Goal: Task Accomplishment & Management: Manage account settings

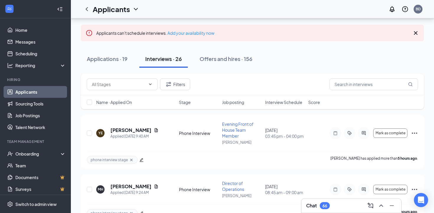
scroll to position [28, 0]
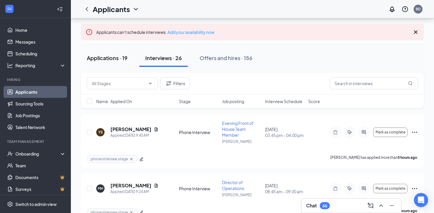
click at [116, 59] on div "Applications · 19" at bounding box center [107, 57] width 41 height 7
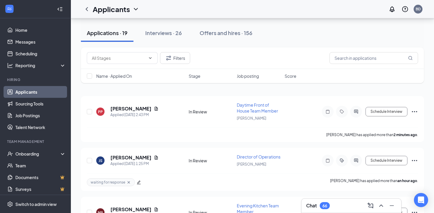
scroll to position [64, 0]
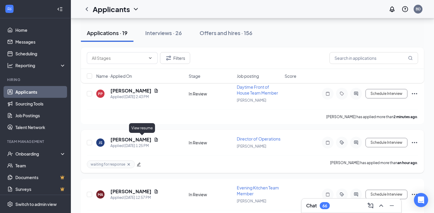
click at [155, 138] on icon "Document" at bounding box center [156, 140] width 3 height 4
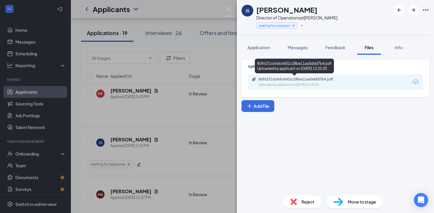
click at [277, 78] on div "8df61f1cb6dc6601c28be11aa0ddd7b4.pdf" at bounding box center [299, 79] width 83 height 5
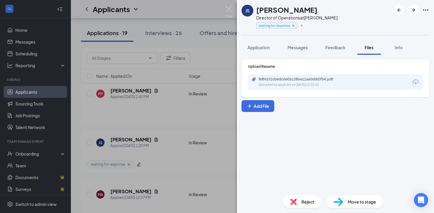
click at [166, 100] on div "JS [PERSON_NAME] Director of Operations at [PERSON_NAME] waiting for response A…" at bounding box center [217, 106] width 434 height 213
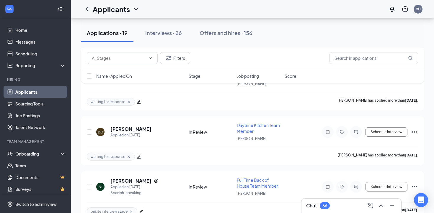
scroll to position [955, 0]
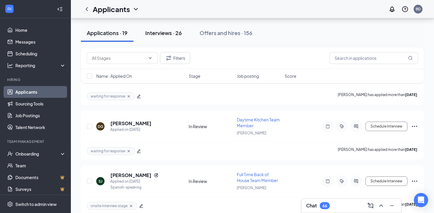
click at [154, 38] on button "Interviews · 26" at bounding box center [163, 33] width 48 height 18
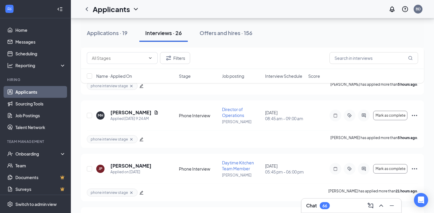
scroll to position [109, 0]
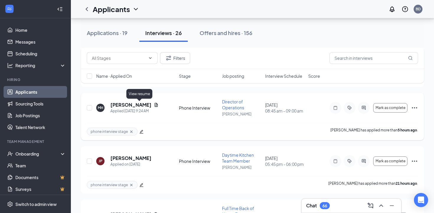
click at [154, 107] on icon "Document" at bounding box center [156, 105] width 5 height 5
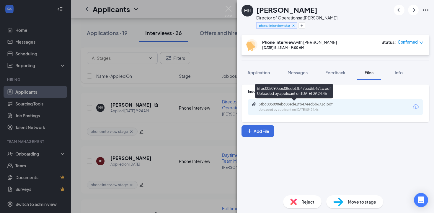
click at [273, 106] on div "5fbc005090ebc08ede1fb47eed5b671c.pdf Uploaded by applicant on [DATE] 09:24:46" at bounding box center [299, 107] width 96 height 10
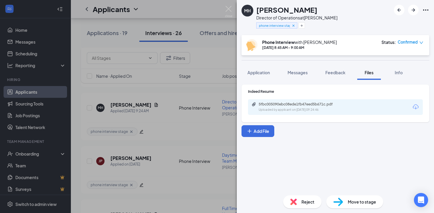
click at [176, 139] on div "MH [PERSON_NAME] Director of Operations at [PERSON_NAME] phone interview stage …" at bounding box center [217, 106] width 434 height 213
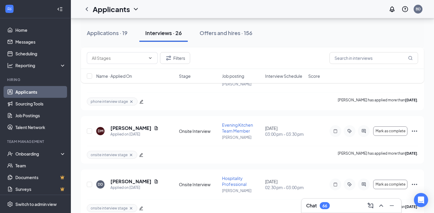
scroll to position [1384, 0]
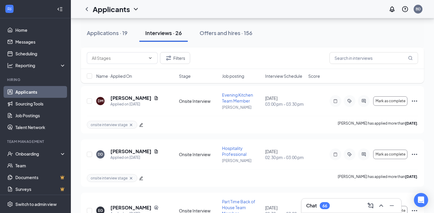
click at [354, 207] on div "Chat 66" at bounding box center [351, 205] width 90 height 9
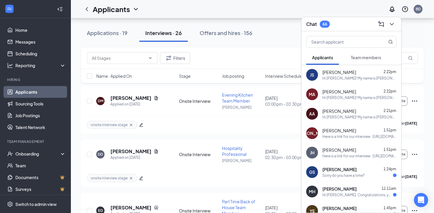
click at [360, 58] on span "Team members" at bounding box center [365, 57] width 30 height 5
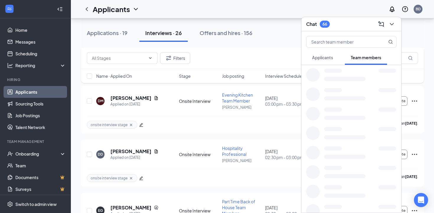
click at [335, 59] on button "Applicants" at bounding box center [322, 57] width 33 height 15
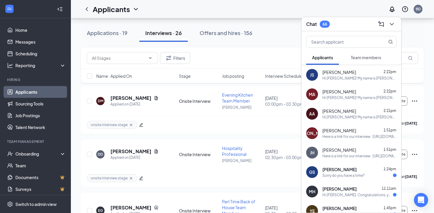
click at [360, 60] on div "Team members" at bounding box center [365, 58] width 30 height 6
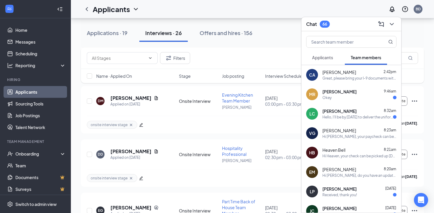
click at [326, 92] on span "[PERSON_NAME]" at bounding box center [339, 92] width 34 height 6
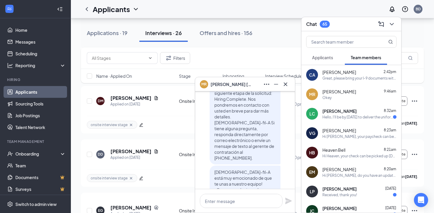
scroll to position [-234, 0]
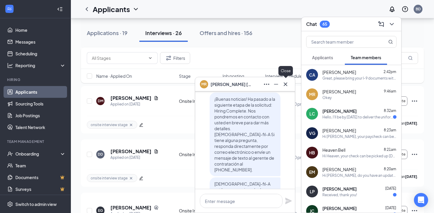
click at [286, 85] on icon "Cross" at bounding box center [285, 84] width 4 height 4
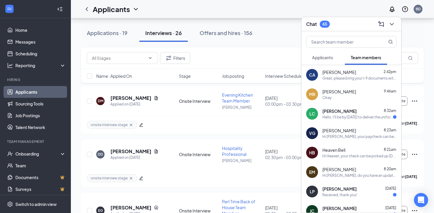
click at [358, 76] on div "Great, please bring your I-9 documents with you." at bounding box center [359, 78] width 74 height 5
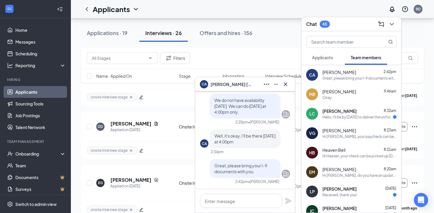
scroll to position [1418, 0]
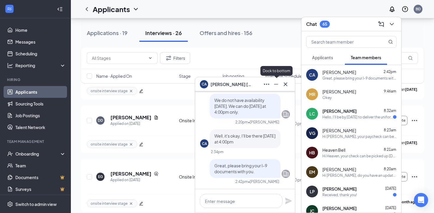
click at [282, 84] on icon "Cross" at bounding box center [285, 84] width 7 height 7
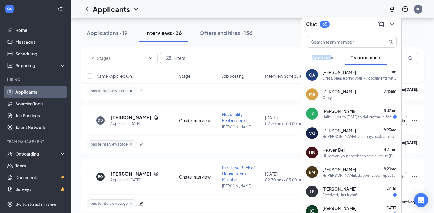
drag, startPoint x: 337, startPoint y: 23, endPoint x: 330, endPoint y: 56, distance: 33.1
click at [330, 56] on div "Chat 65 Applicants Team members CA [PERSON_NAME] 2:42pm Great, please bring you…" at bounding box center [351, 115] width 100 height 196
click at [335, 21] on div "Chat 65" at bounding box center [351, 23] width 90 height 9
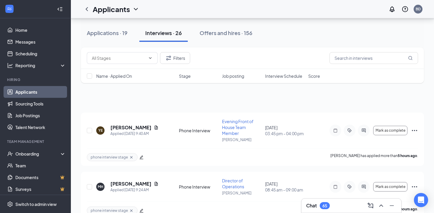
scroll to position [0, 0]
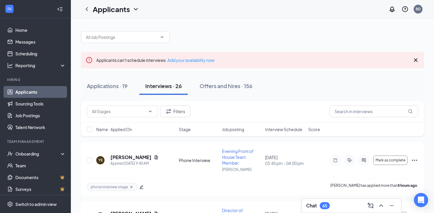
click at [416, 59] on icon "Cross" at bounding box center [415, 60] width 4 height 4
